Goal: Information Seeking & Learning: Find contact information

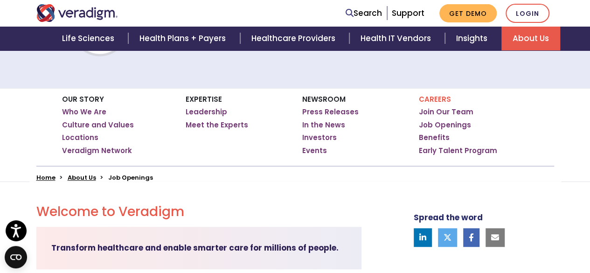
scroll to position [93, 0]
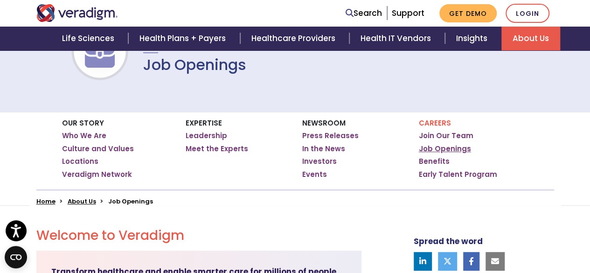
click at [443, 145] on link "Job Openings" at bounding box center [445, 148] width 52 height 9
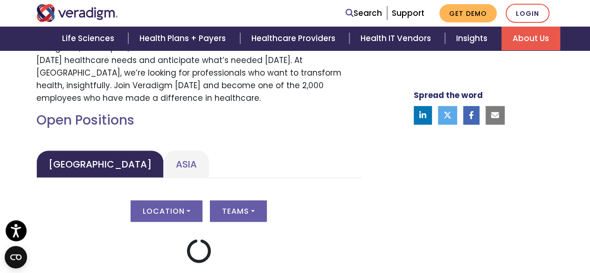
scroll to position [373, 0]
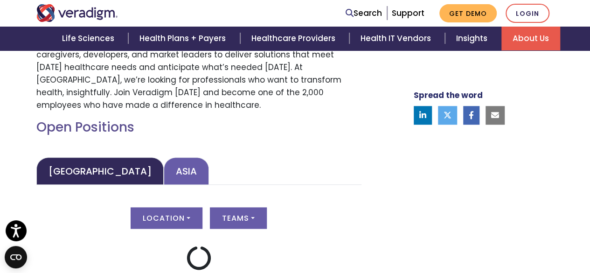
click at [164, 172] on link "Asia" at bounding box center [186, 171] width 45 height 28
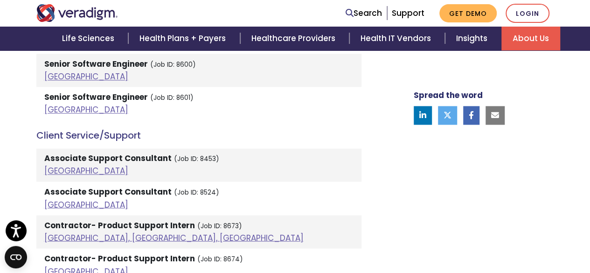
scroll to position [700, 0]
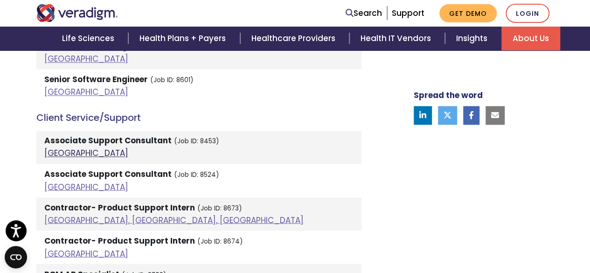
click at [54, 153] on link "India" at bounding box center [86, 152] width 84 height 11
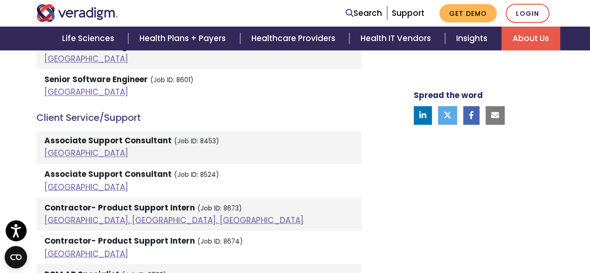
click at [537, 39] on link "About Us" at bounding box center [530, 39] width 59 height 24
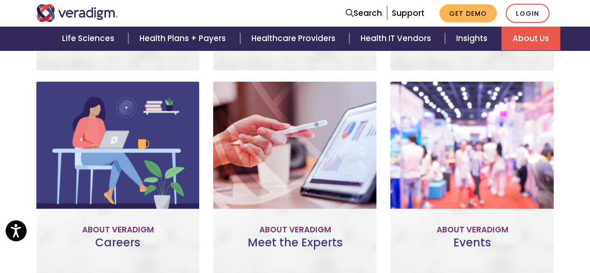
scroll to position [743, 0]
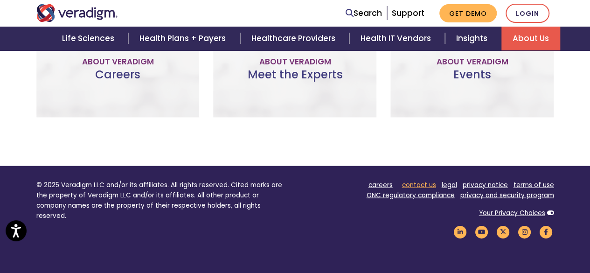
click at [419, 180] on link "contact us" at bounding box center [419, 184] width 34 height 9
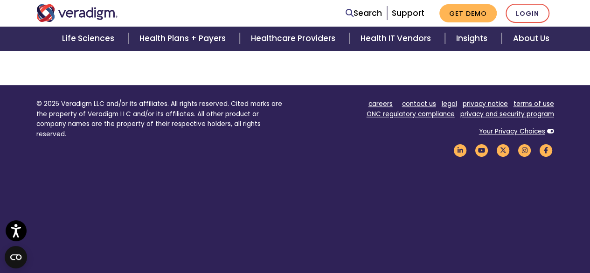
scroll to position [533, 0]
